Goal: Find specific page/section: Find specific page/section

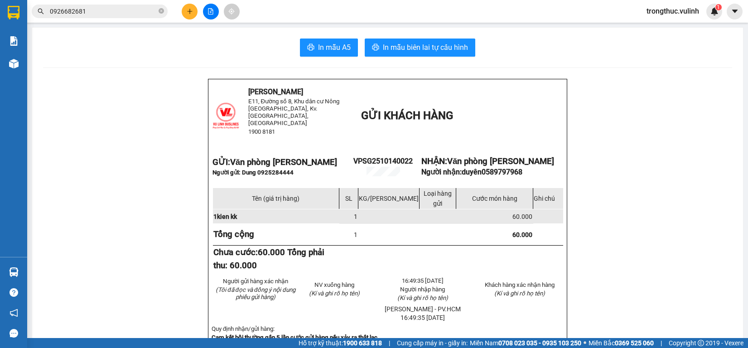
click at [192, 15] on button at bounding box center [190, 12] width 16 height 16
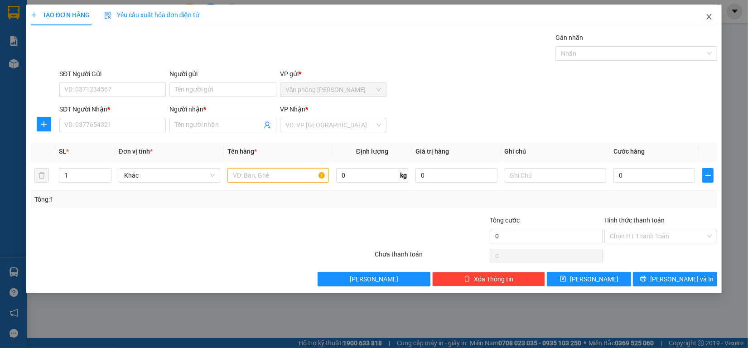
click at [710, 15] on icon "close" at bounding box center [709, 16] width 7 height 7
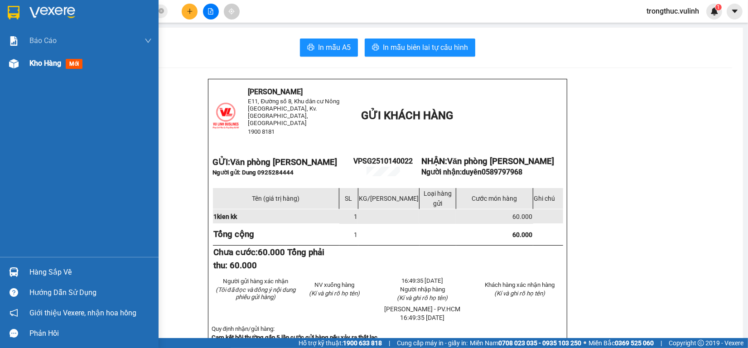
click at [18, 69] on div at bounding box center [14, 64] width 16 height 16
